Goal: Task Accomplishment & Management: Use online tool/utility

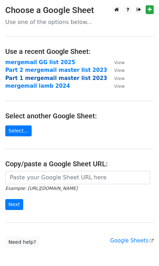
click at [65, 79] on strong "Part 1 mergemail master list 2023" at bounding box center [56, 78] width 102 height 6
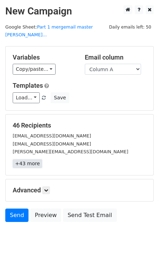
click at [30, 159] on link "+43 more" at bounding box center [28, 163] width 30 height 9
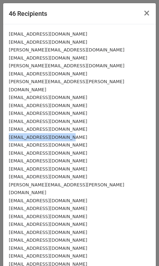
drag, startPoint x: 68, startPoint y: 128, endPoint x: 9, endPoint y: 131, distance: 59.6
click at [9, 133] on div "[EMAIL_ADDRESS][DOMAIN_NAME]" at bounding box center [80, 137] width 142 height 8
click at [93, 149] on div "[EMAIL_ADDRESS][DOMAIN_NAME]" at bounding box center [80, 153] width 142 height 8
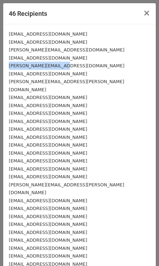
drag, startPoint x: 66, startPoint y: 65, endPoint x: 9, endPoint y: 68, distance: 57.1
click at [9, 68] on div "[PERSON_NAME][EMAIL_ADDRESS][DOMAIN_NAME]" at bounding box center [80, 66] width 142 height 8
click at [147, 14] on span "×" at bounding box center [146, 13] width 7 height 10
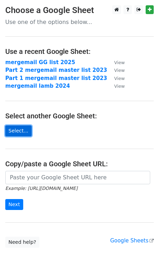
click at [18, 131] on link "Select..." at bounding box center [18, 130] width 26 height 11
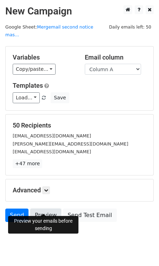
click at [46, 209] on link "Preview" at bounding box center [45, 214] width 31 height 13
